Goal: Transaction & Acquisition: Purchase product/service

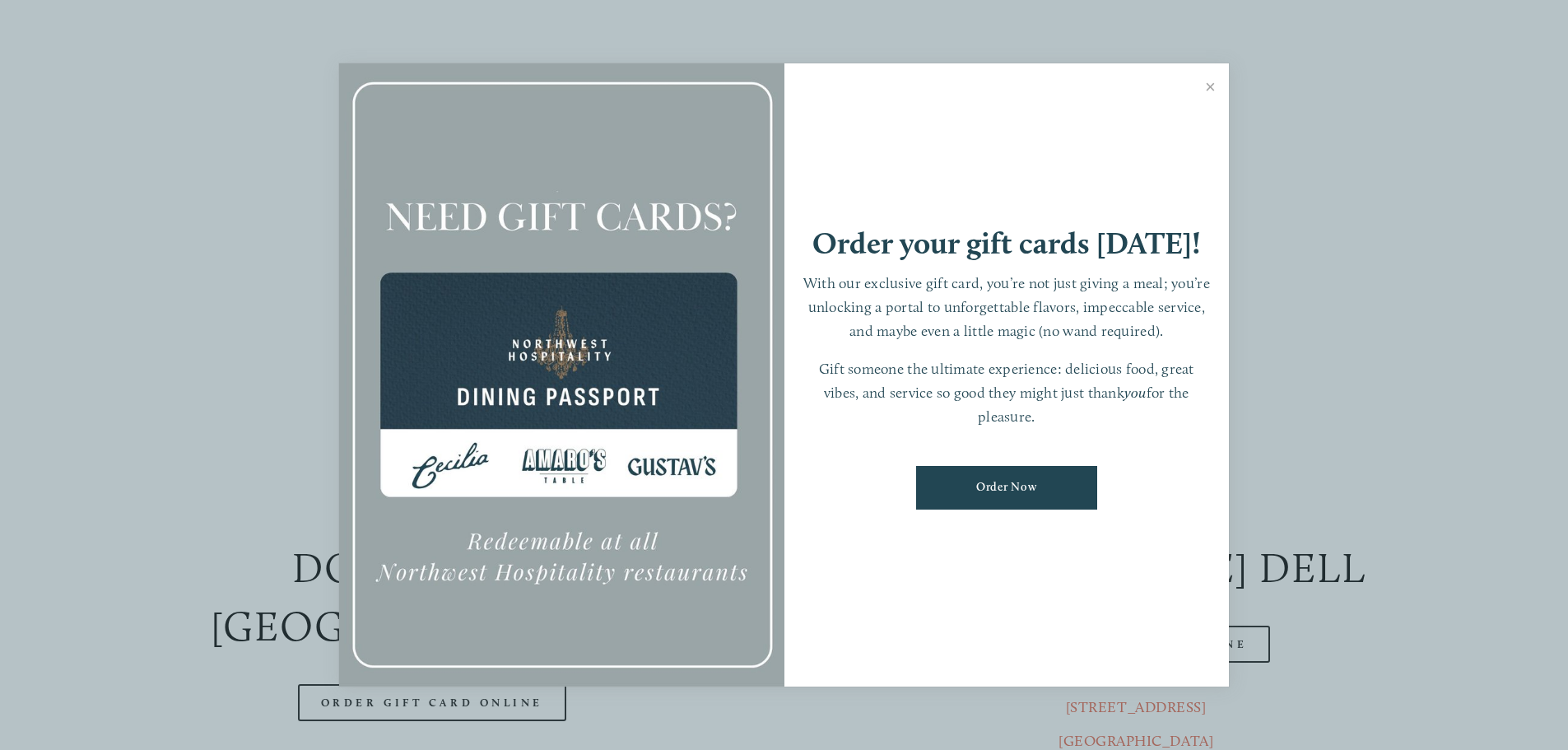
scroll to position [165, 0]
click at [1056, 480] on link "Order Now" at bounding box center [1006, 487] width 181 height 43
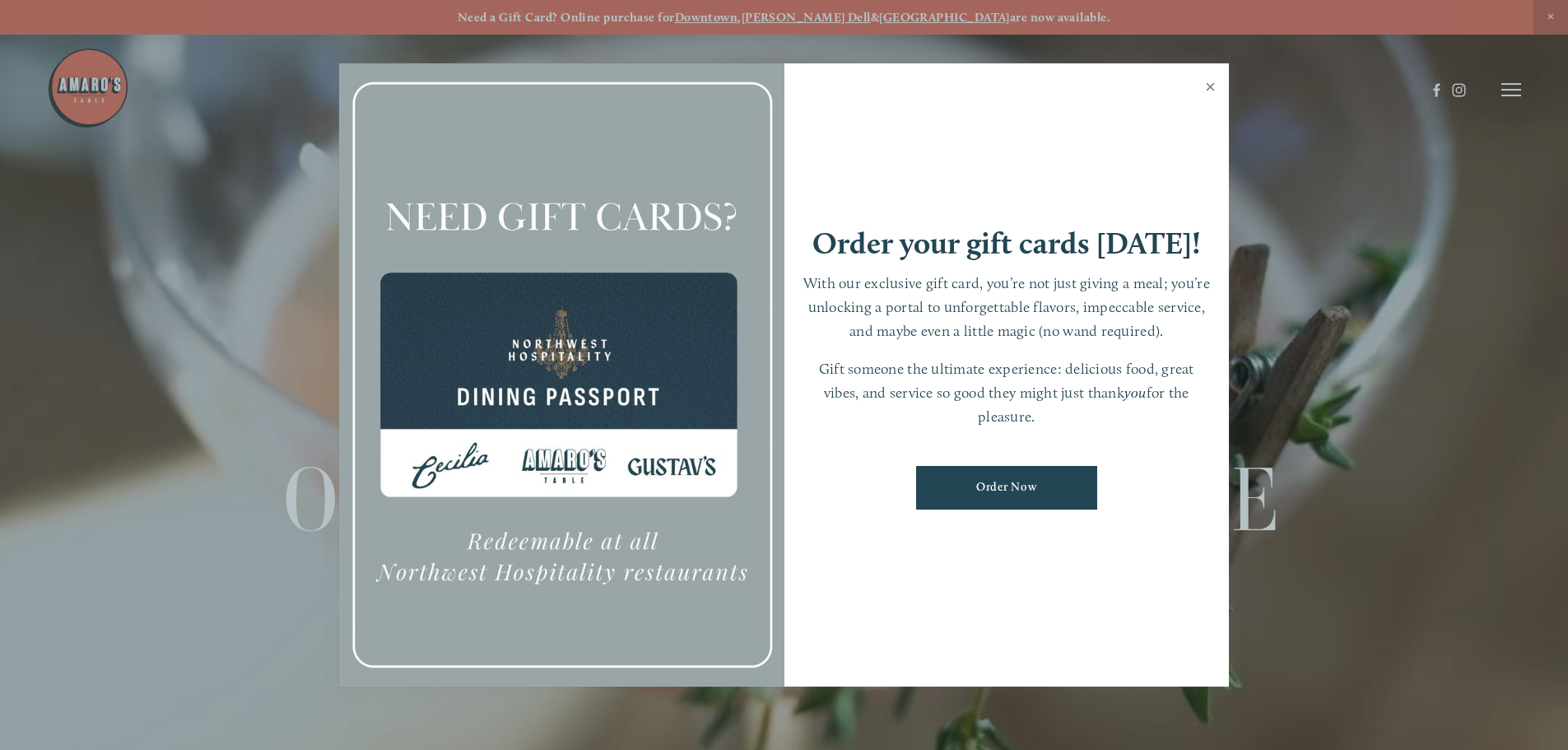
click at [1213, 85] on link "Close" at bounding box center [1210, 88] width 32 height 46
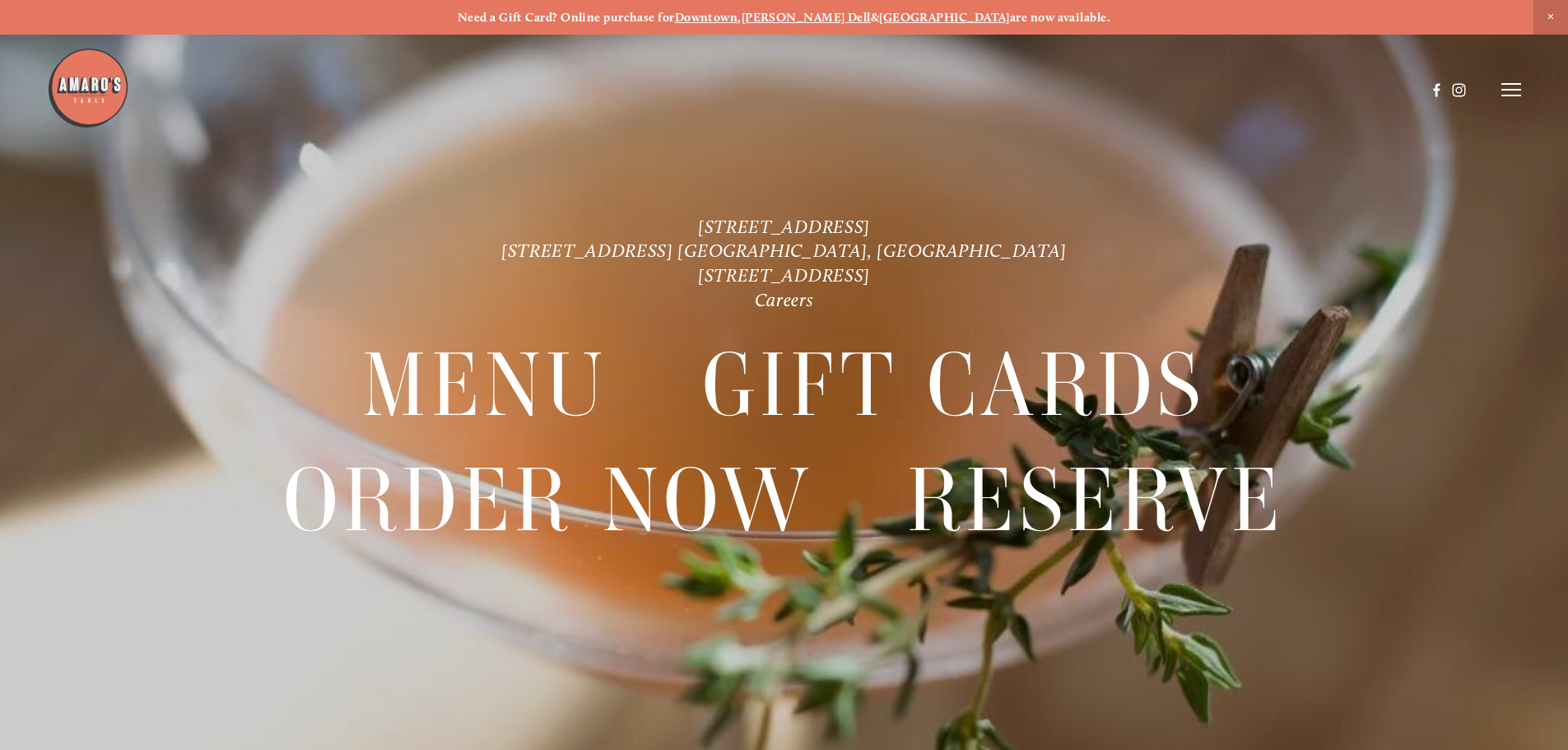
click at [918, 20] on strong "[GEOGRAPHIC_DATA]" at bounding box center [943, 17] width 130 height 15
